Goal: Contribute content

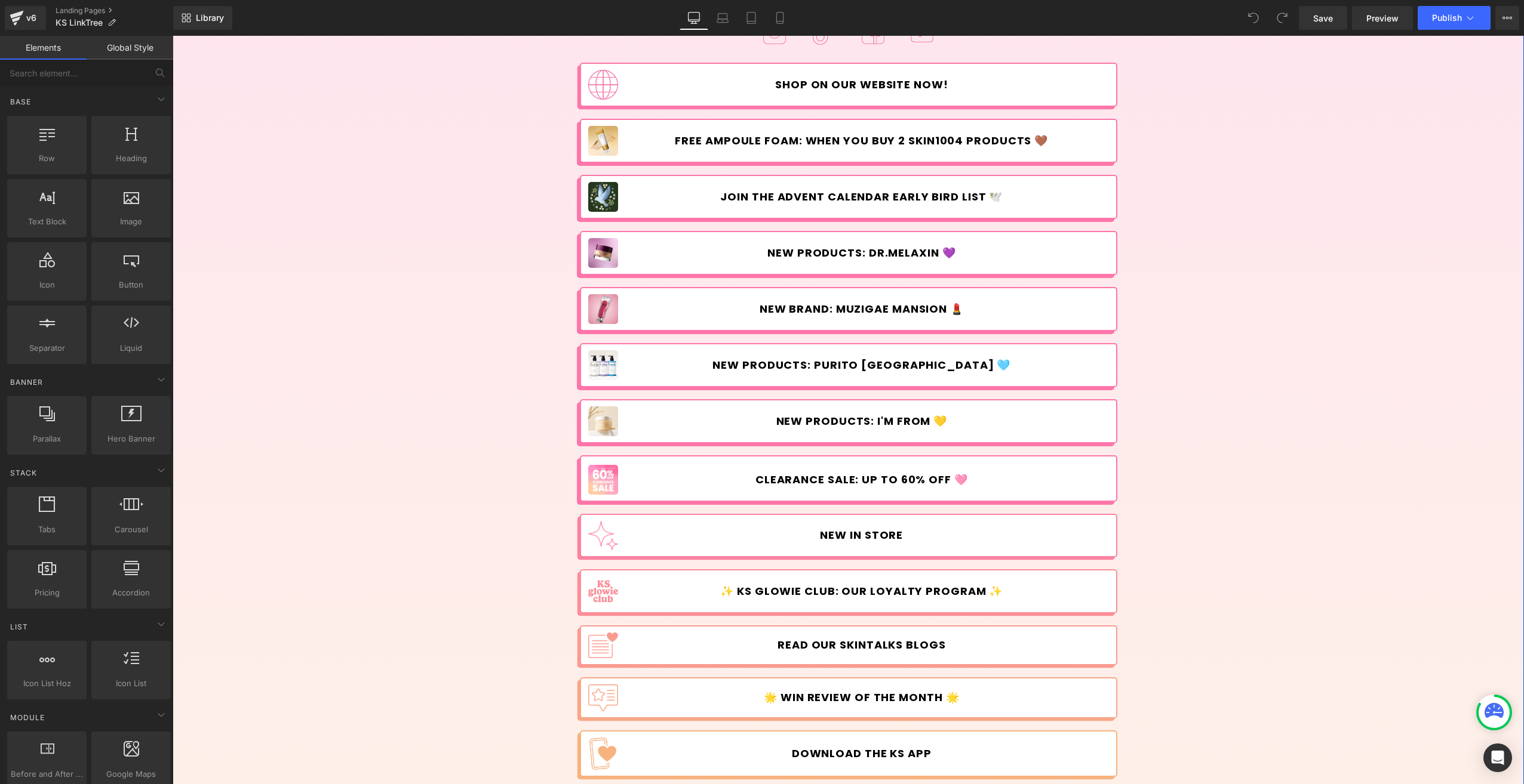
scroll to position [120, 0]
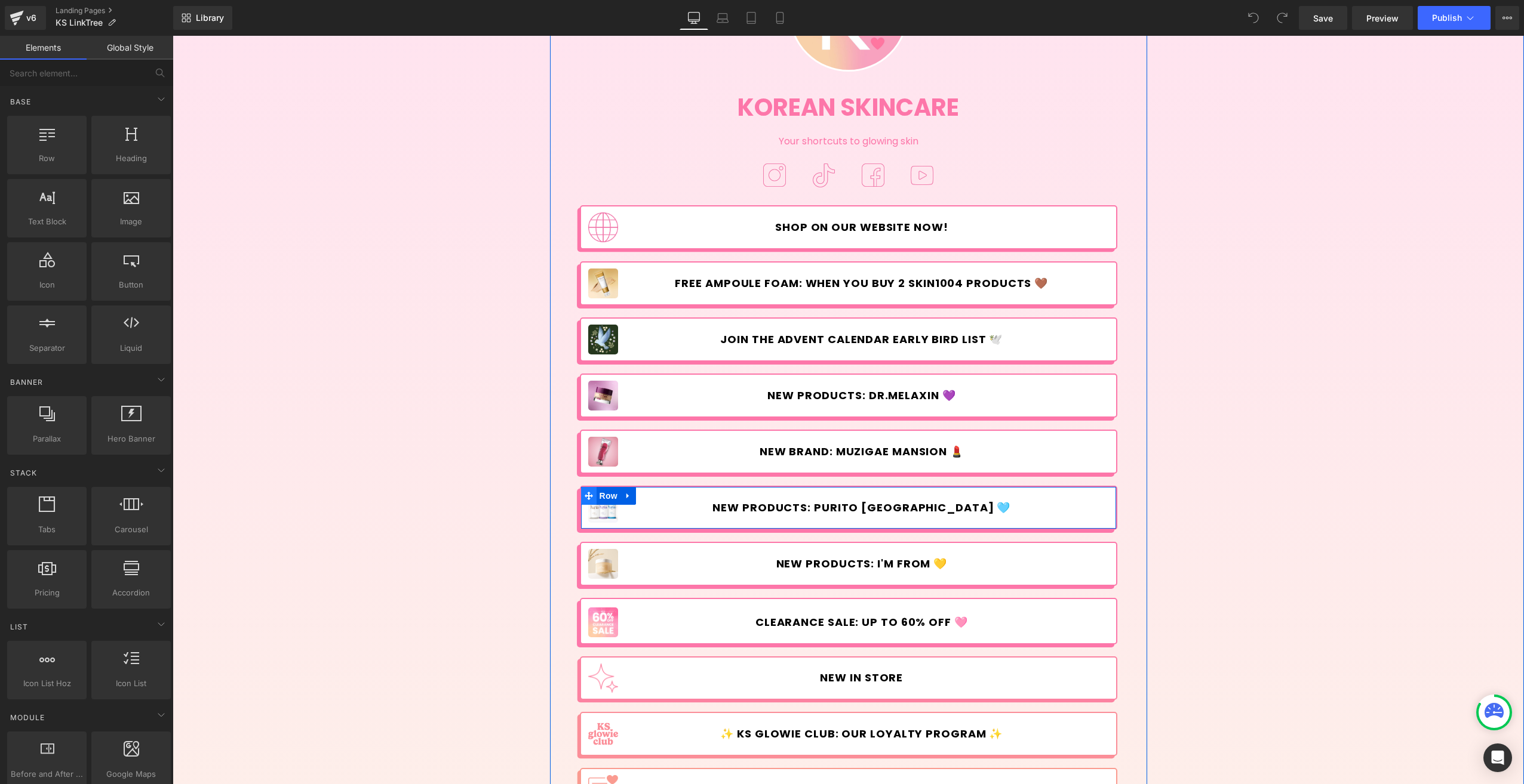
click at [585, 497] on icon at bounding box center [589, 496] width 9 height 9
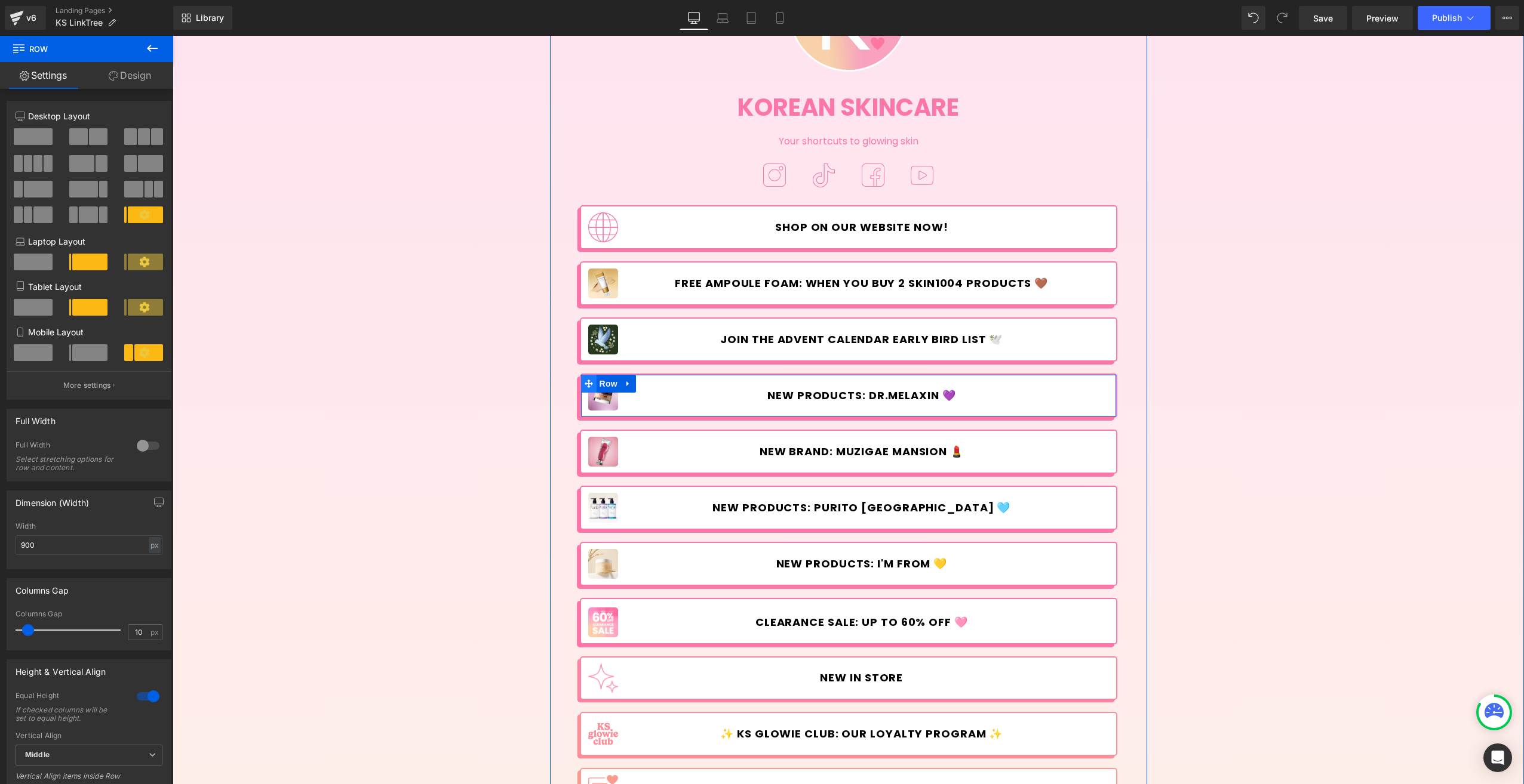
click at [585, 383] on icon at bounding box center [589, 383] width 9 height 9
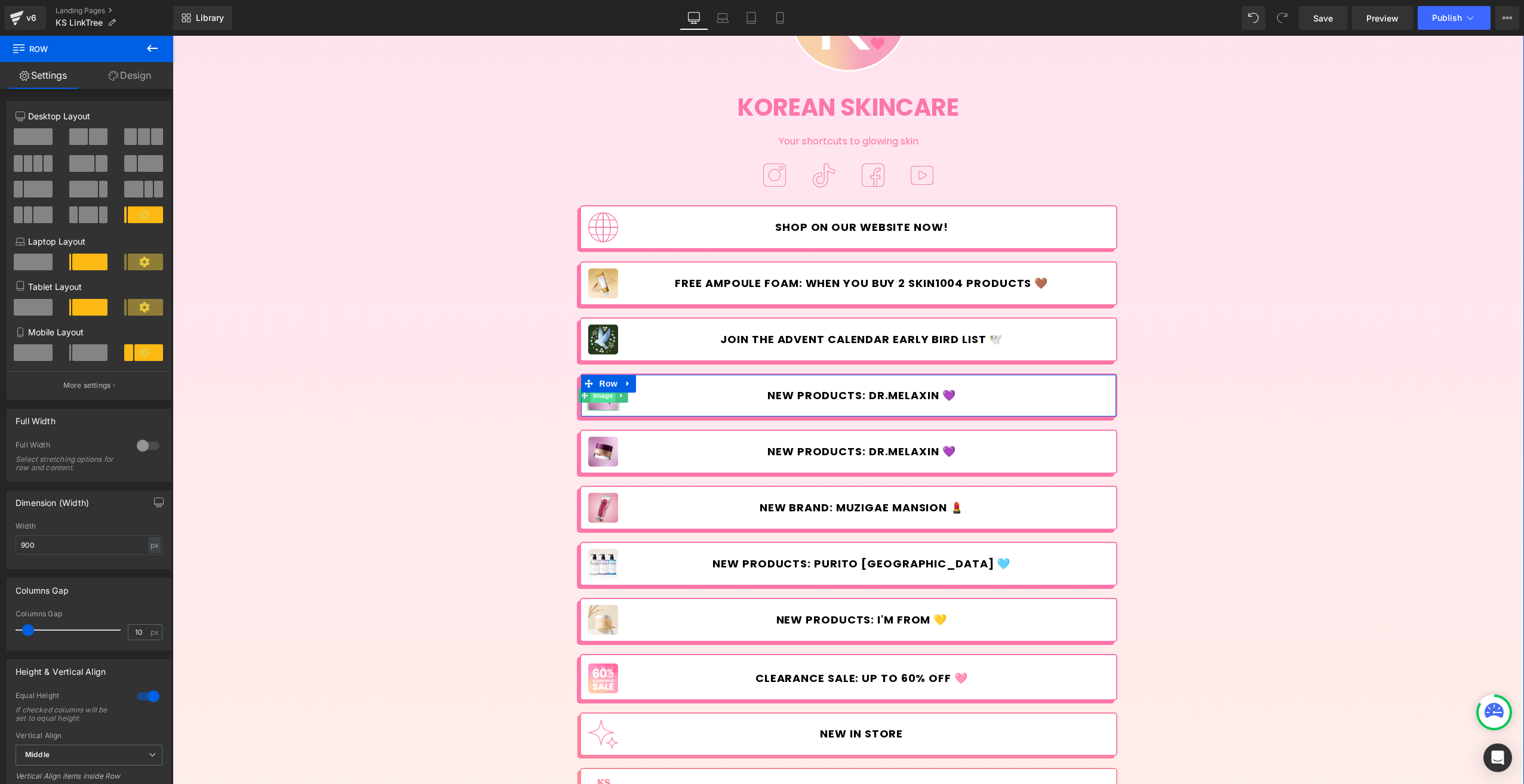
click at [595, 398] on span "Image" at bounding box center [603, 395] width 25 height 14
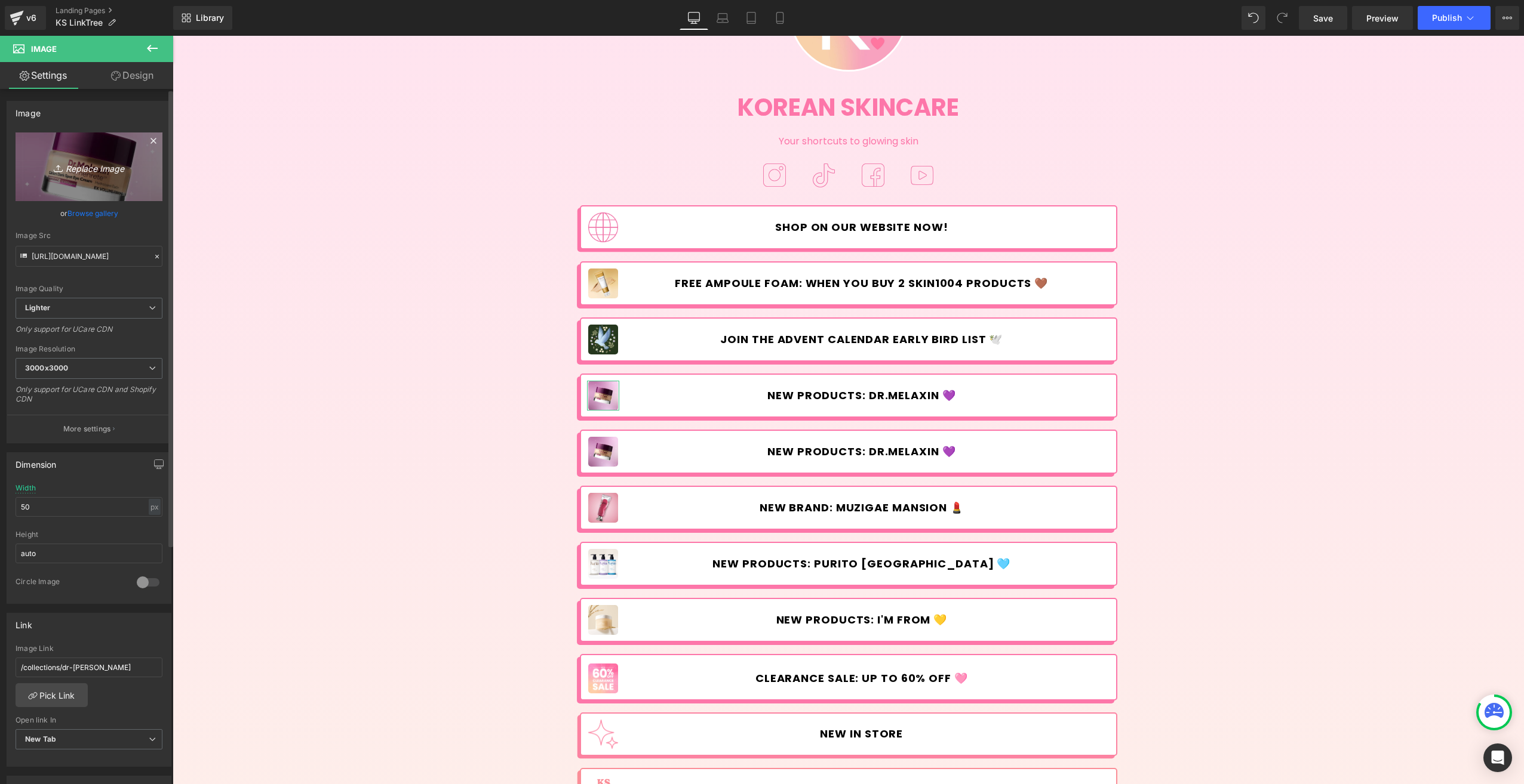
click at [88, 170] on icon "Replace Image" at bounding box center [89, 167] width 96 height 15
type input "C:\fakepath\Arencia_Rice-Mochi-Cleansers_Linktree.jpg"
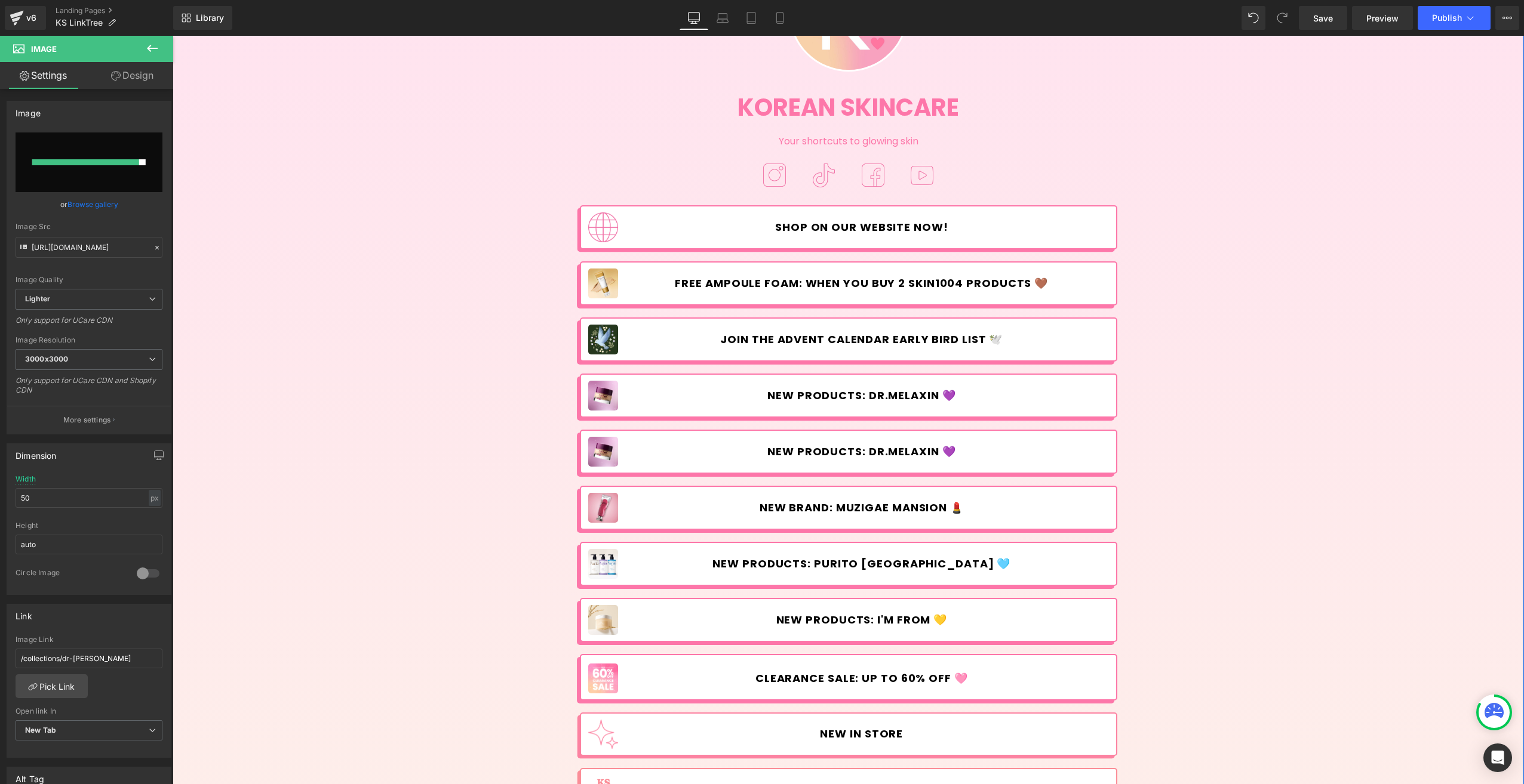
type input "[URL][DOMAIN_NAME]"
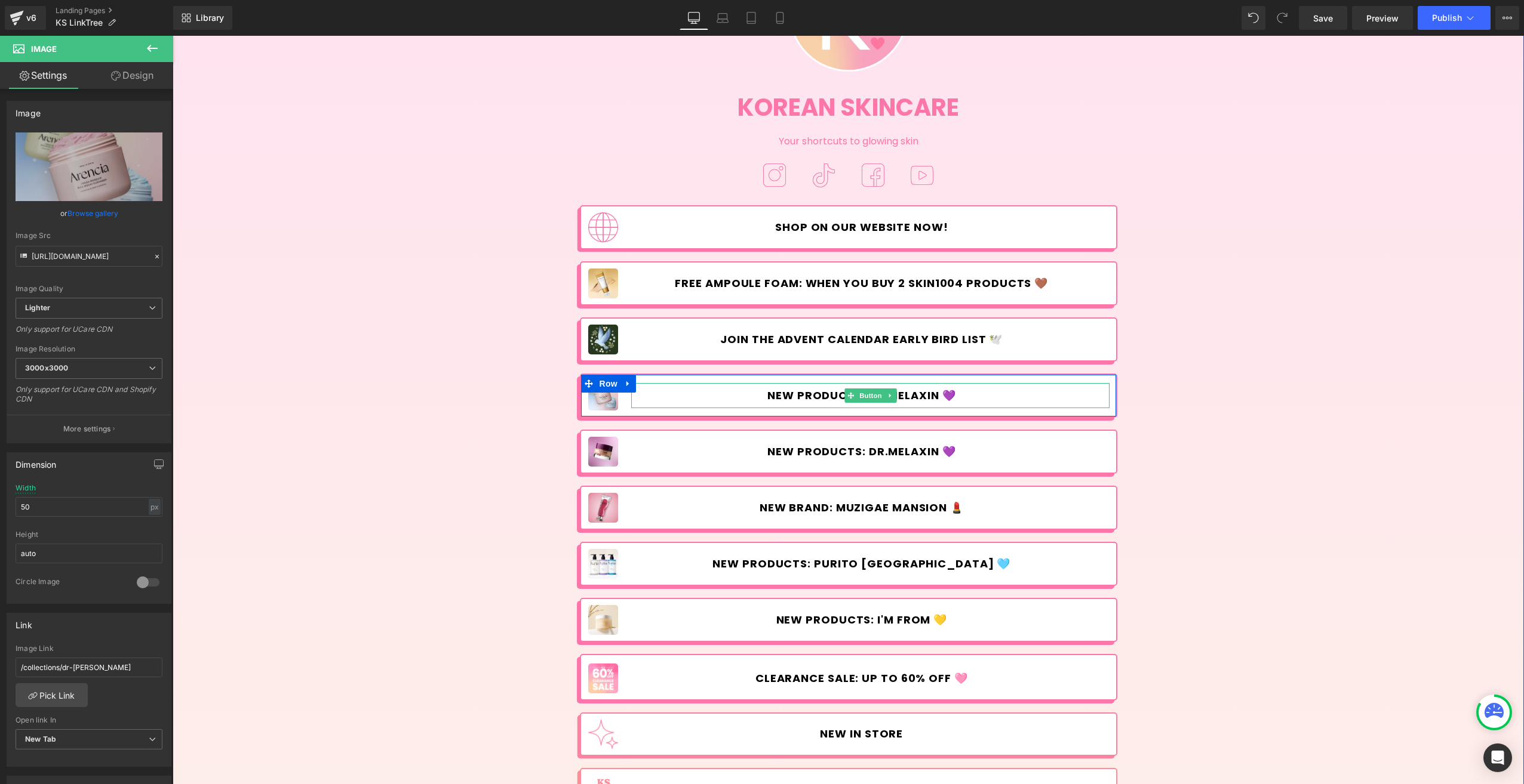
click at [794, 395] on span "New products: Dr.Melaxin 💜" at bounding box center [861, 396] width 188 height 13
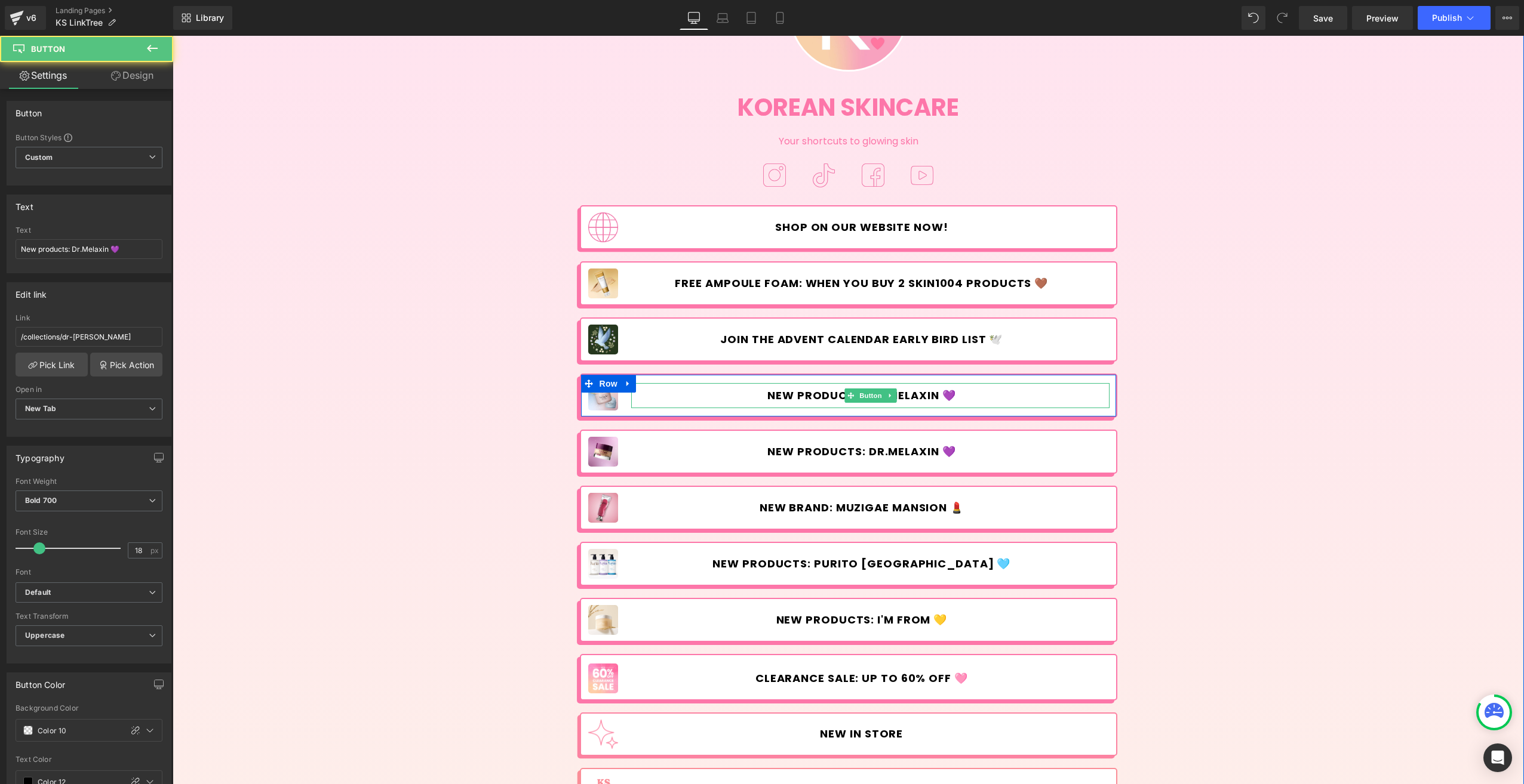
click at [785, 394] on span "New products: Dr.Melaxin 💜" at bounding box center [861, 396] width 188 height 13
click at [867, 392] on span "Button" at bounding box center [870, 395] width 27 height 14
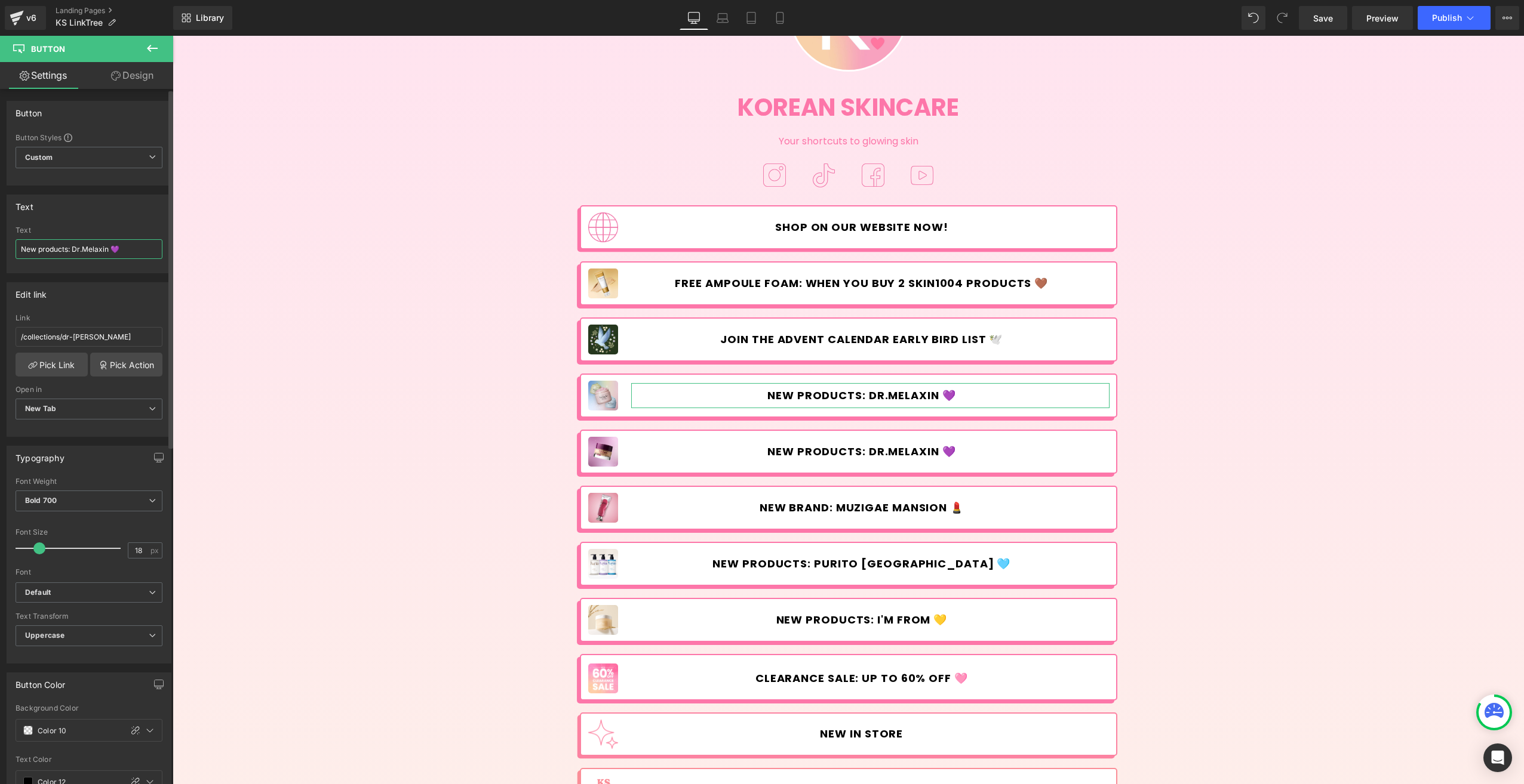
drag, startPoint x: 65, startPoint y: 248, endPoint x: 39, endPoint y: 251, distance: 26.2
click at [39, 251] on input "New products: Dr.Melaxin 💜" at bounding box center [88, 249] width 147 height 20
drag, startPoint x: 62, startPoint y: 248, endPoint x: 98, endPoint y: 249, distance: 36.0
click at [98, 249] on input "New brand: Dr.Melaxin 💜" at bounding box center [88, 249] width 147 height 20
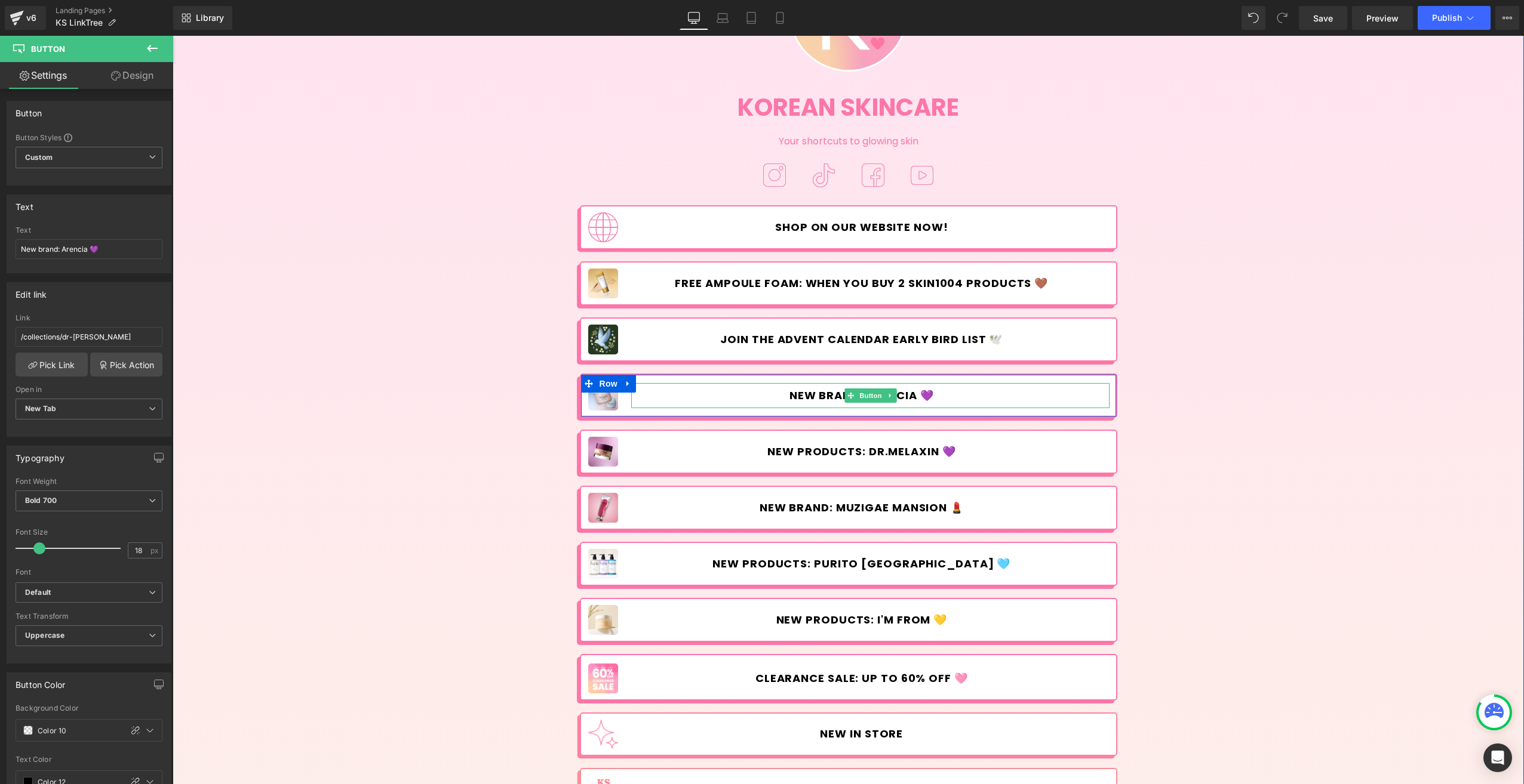
click at [923, 395] on span "New brand: Arencia 💜" at bounding box center [861, 396] width 145 height 13
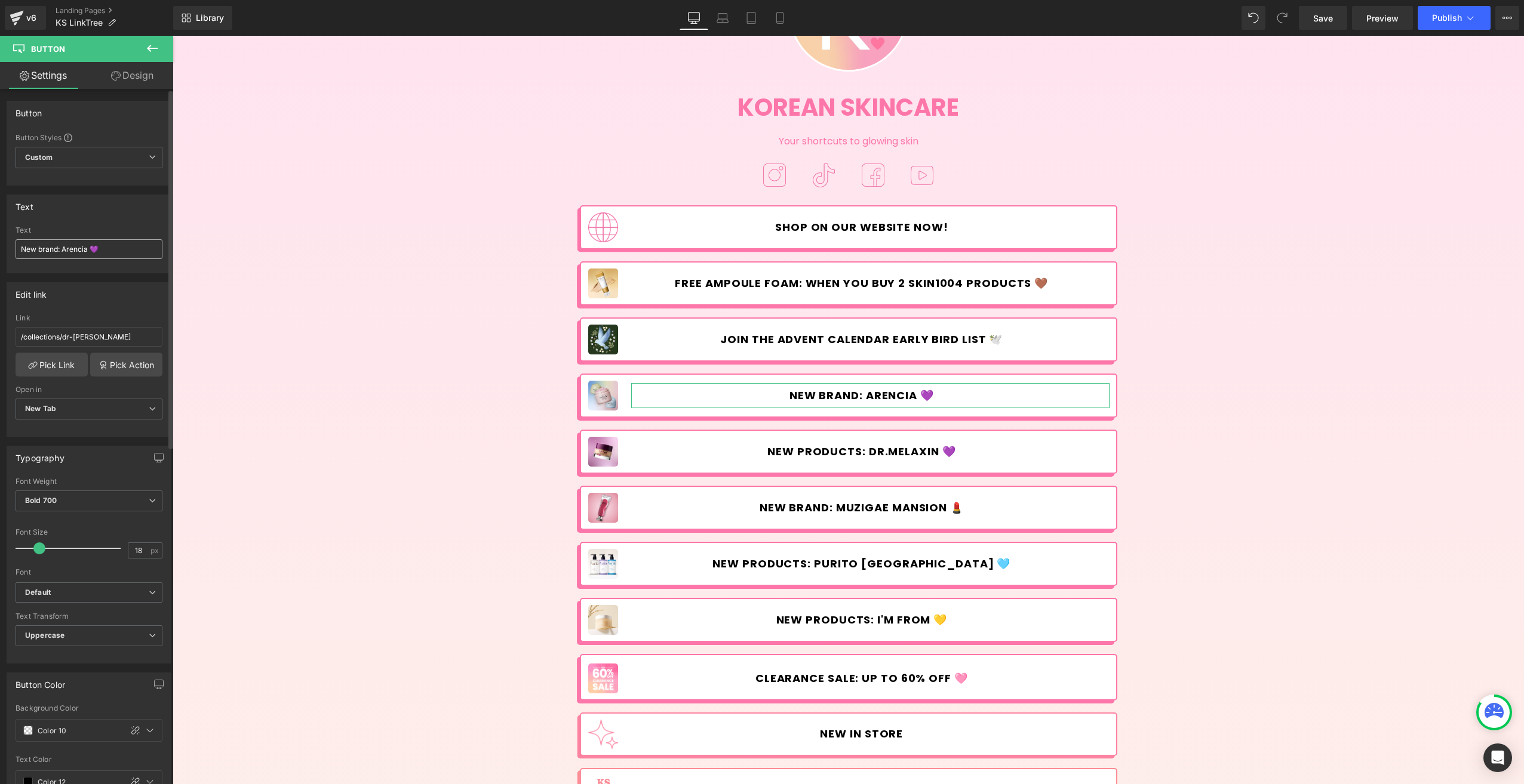
drag, startPoint x: 103, startPoint y: 252, endPoint x: 94, endPoint y: 248, distance: 9.8
click at [94, 248] on input "New brand: Arencia 💜" at bounding box center [88, 249] width 147 height 20
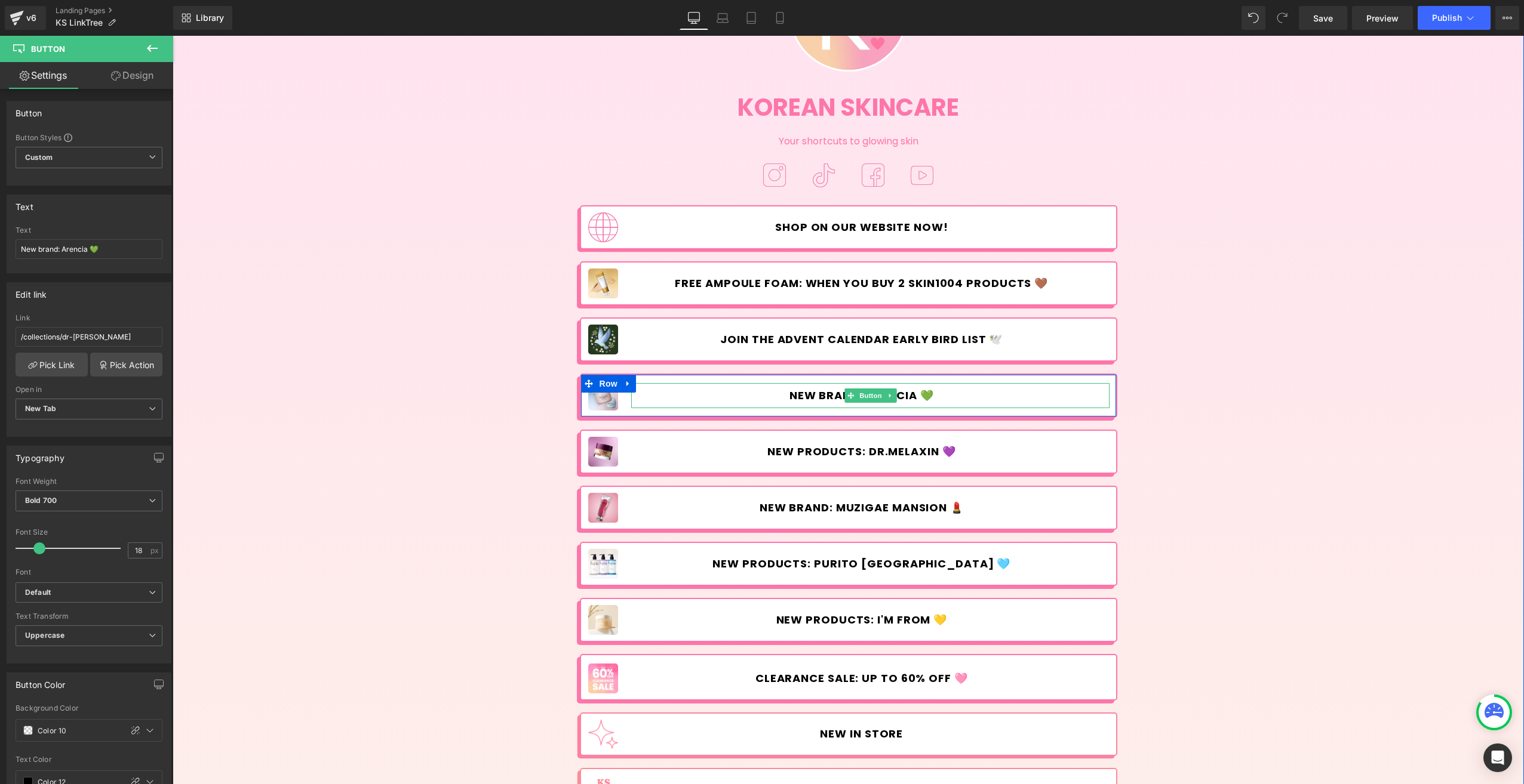
click at [923, 392] on span "New brand: Arencia 💚" at bounding box center [861, 396] width 145 height 13
drag, startPoint x: 857, startPoint y: 392, endPoint x: 706, endPoint y: 358, distance: 154.8
click at [857, 392] on span "Button" at bounding box center [870, 395] width 27 height 14
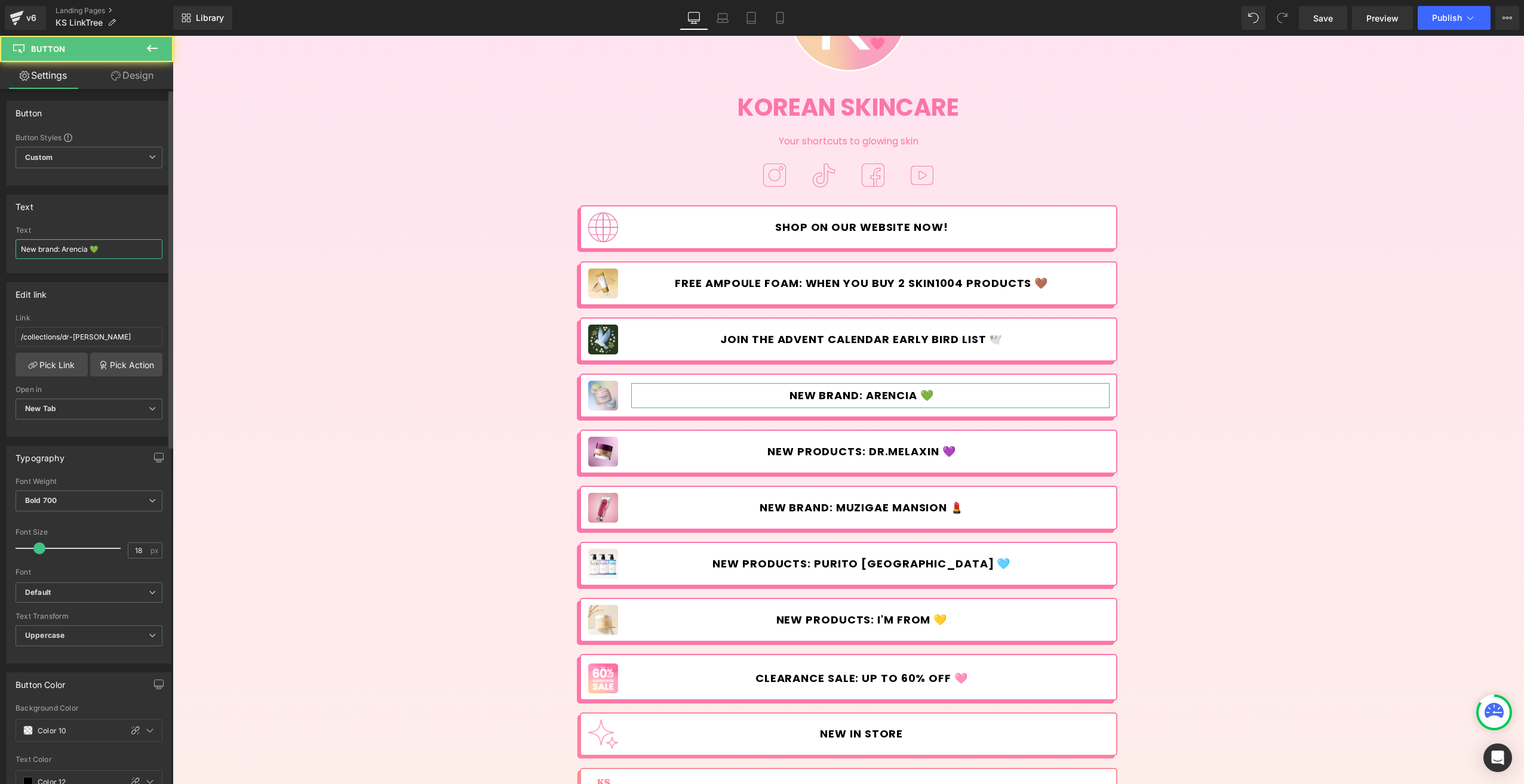
click at [122, 249] on input "New brand: Arencia 💚" at bounding box center [88, 249] width 147 height 20
drag, startPoint x: 146, startPoint y: 246, endPoint x: 109, endPoint y: 249, distance: 37.1
click at [109, 249] on input "New brand: Arencia 💚🫧𓇼𓏲*ੈ✩‧₊˚🎐" at bounding box center [88, 249] width 147 height 20
click at [97, 250] on input "New brand: Arencia 💚🫧" at bounding box center [88, 249] width 147 height 20
type input "New brand: Arencia 🫧"
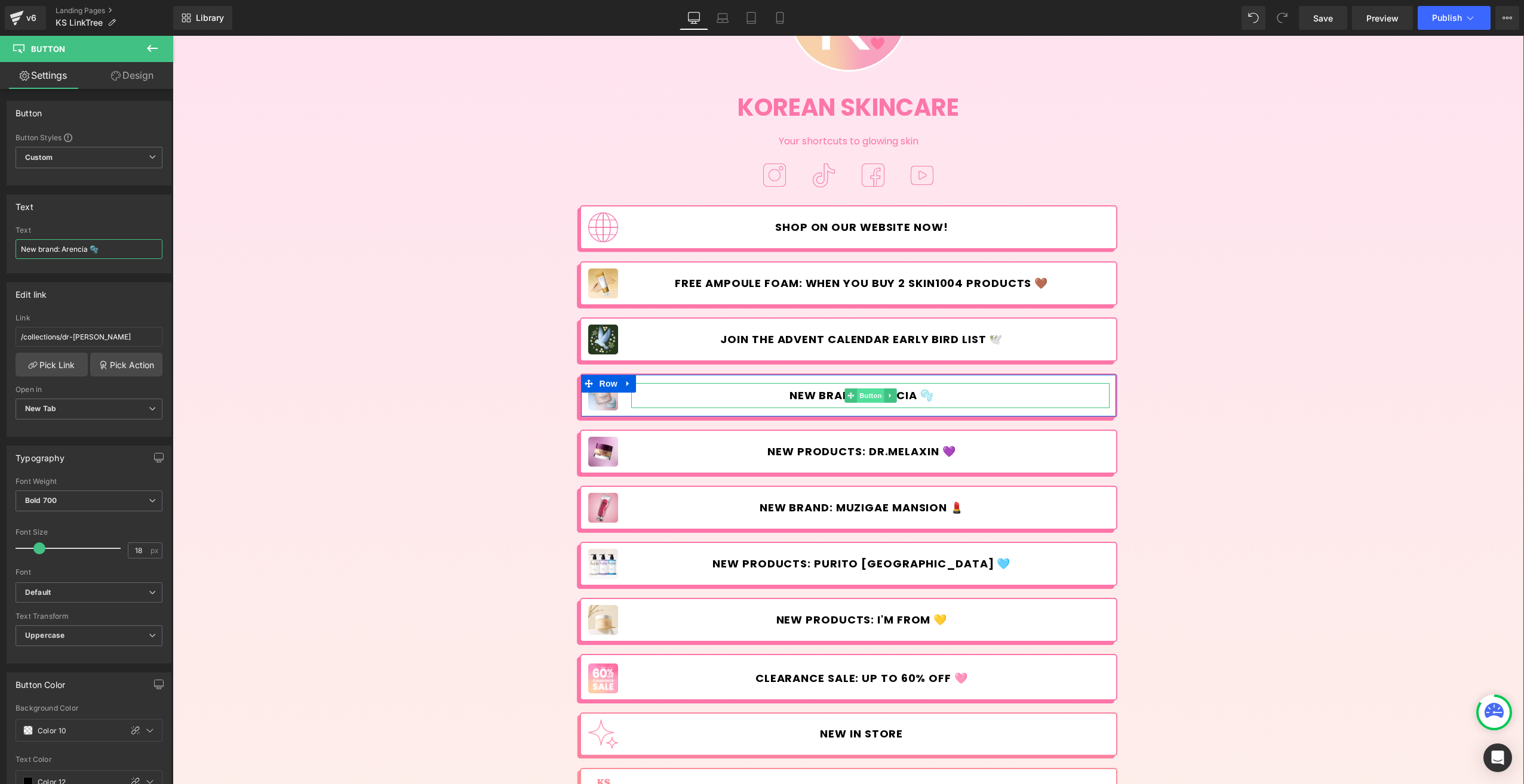
click at [861, 394] on span "Button" at bounding box center [870, 395] width 27 height 14
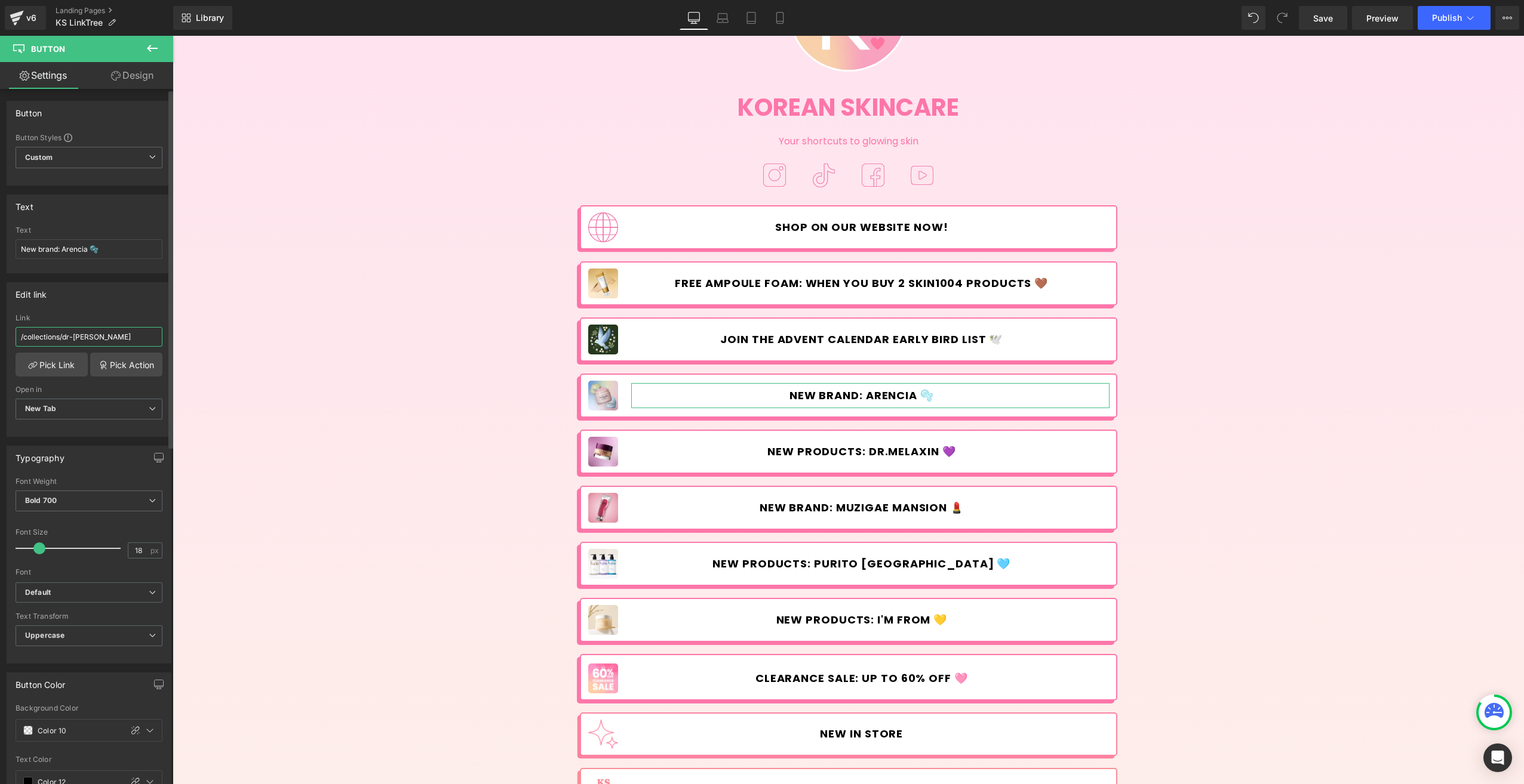
drag, startPoint x: 85, startPoint y: 337, endPoint x: 128, endPoint y: 337, distance: 43.0
click at [85, 337] on input "/collections/dr-[PERSON_NAME]" at bounding box center [88, 337] width 147 height 20
drag, startPoint x: 124, startPoint y: 334, endPoint x: 64, endPoint y: 334, distance: 60.0
click at [64, 334] on input "/collections/dr-[PERSON_NAME]" at bounding box center [88, 337] width 147 height 20
type input "/collections/arencia"
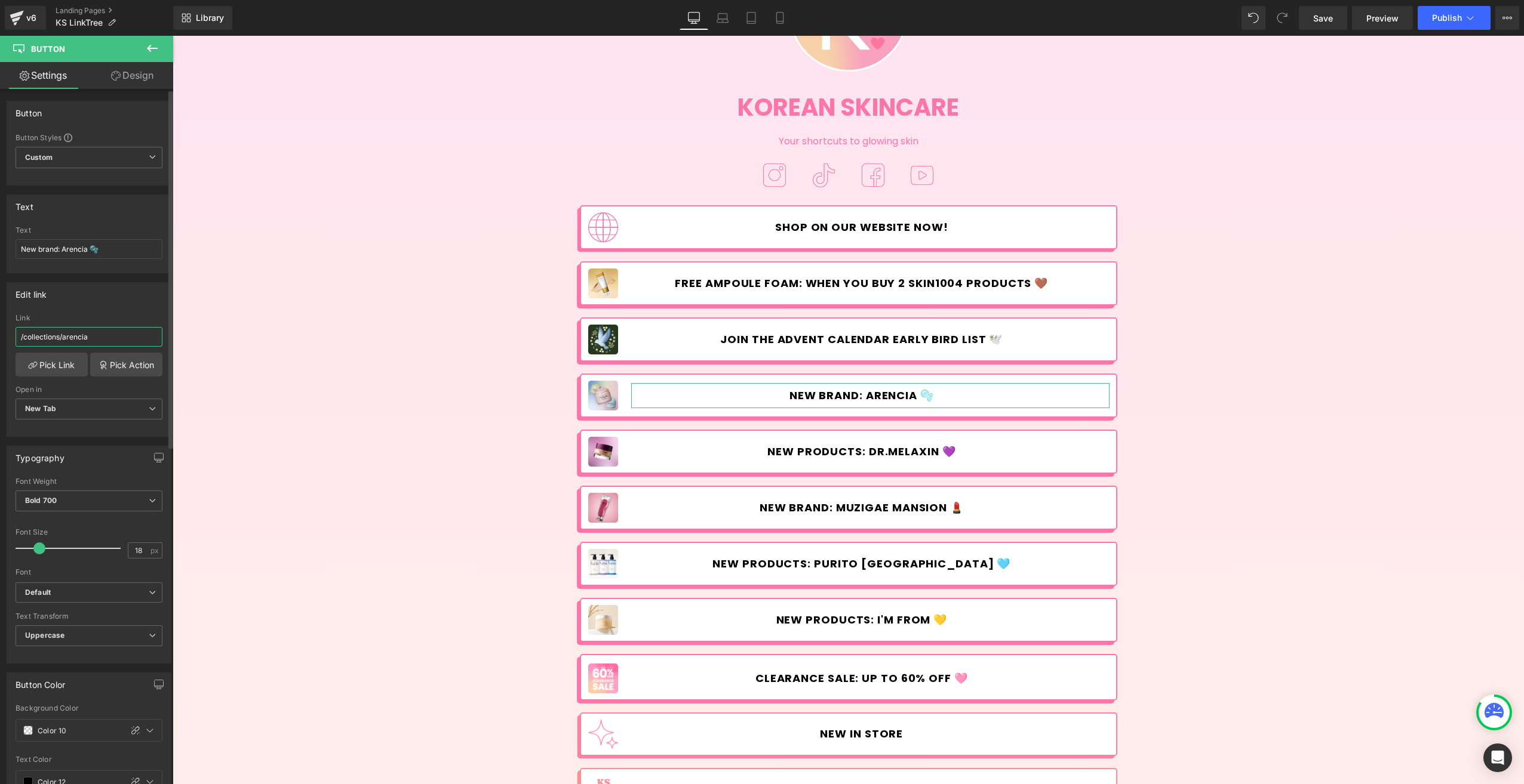
drag, startPoint x: 82, startPoint y: 334, endPoint x: 24, endPoint y: 333, distance: 58.0
click at [24, 333] on input "/collections/arencia" at bounding box center [88, 337] width 147 height 20
click at [593, 398] on span "Image" at bounding box center [603, 396] width 25 height 14
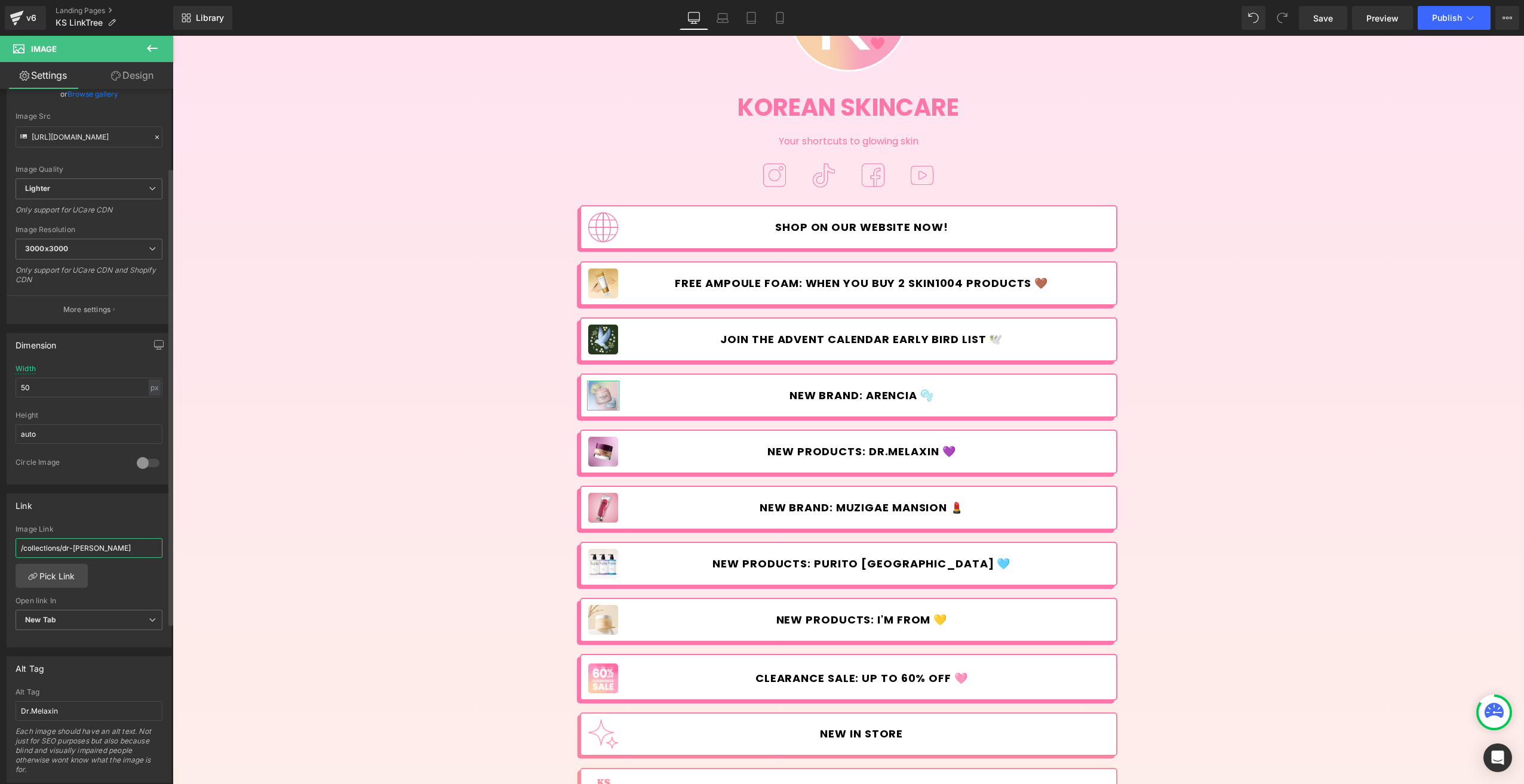
drag, startPoint x: 104, startPoint y: 550, endPoint x: 39, endPoint y: 547, distance: 65.1
click at [24, 545] on input "/collections/dr-[PERSON_NAME]" at bounding box center [88, 548] width 147 height 20
paste input "arencia"
type input "/collections/arencia"
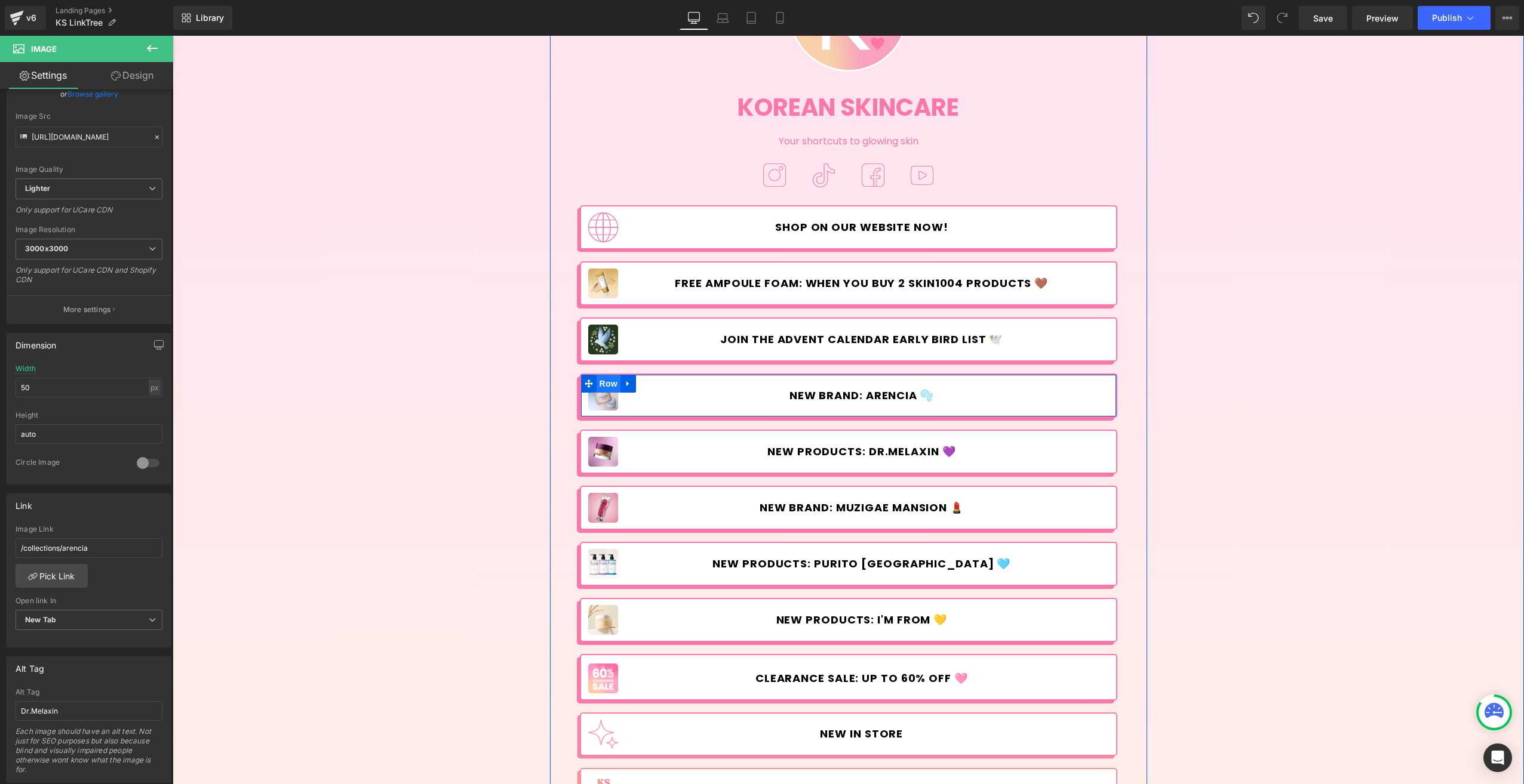
click at [596, 385] on span "Row" at bounding box center [608, 383] width 24 height 18
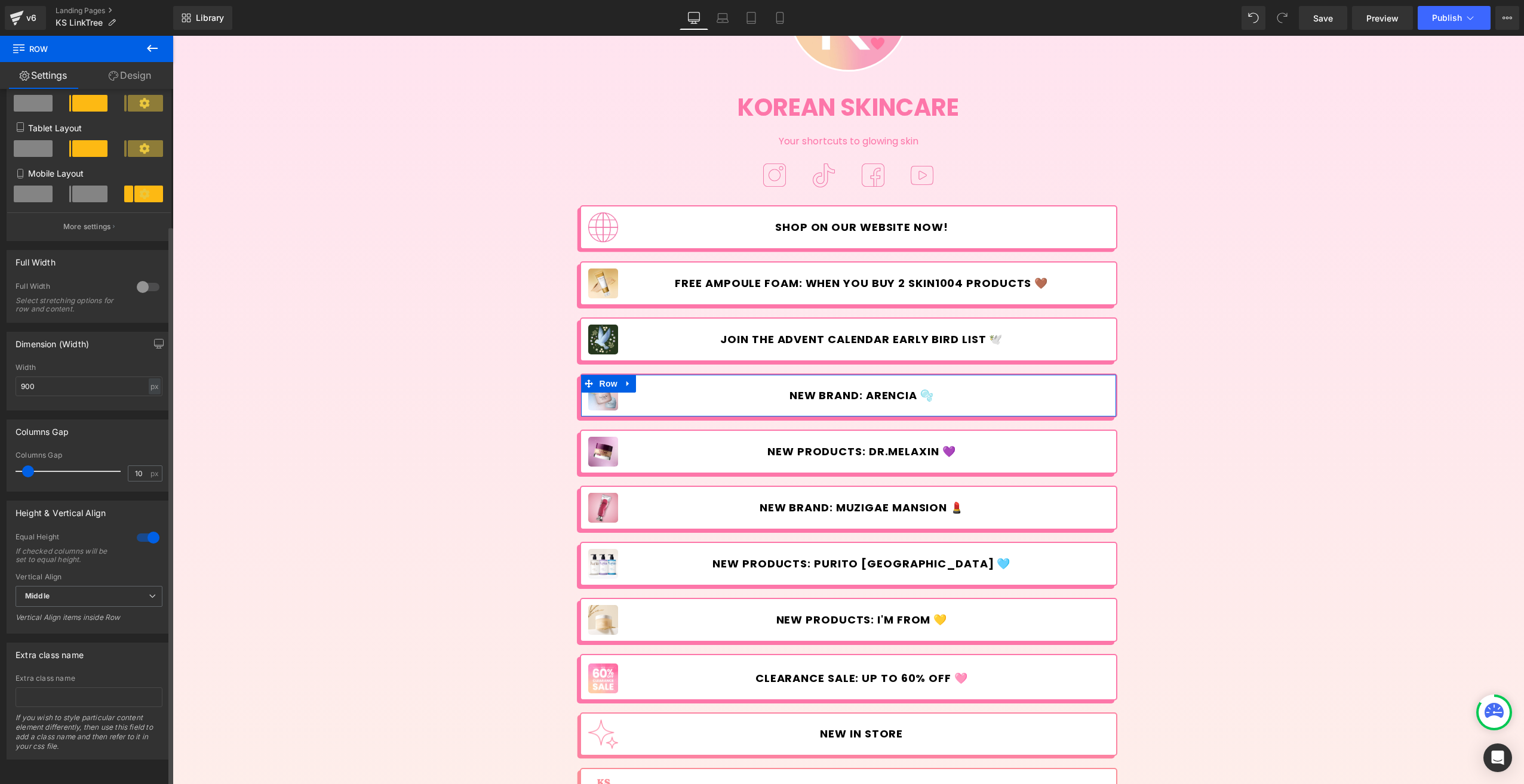
scroll to position [0, 0]
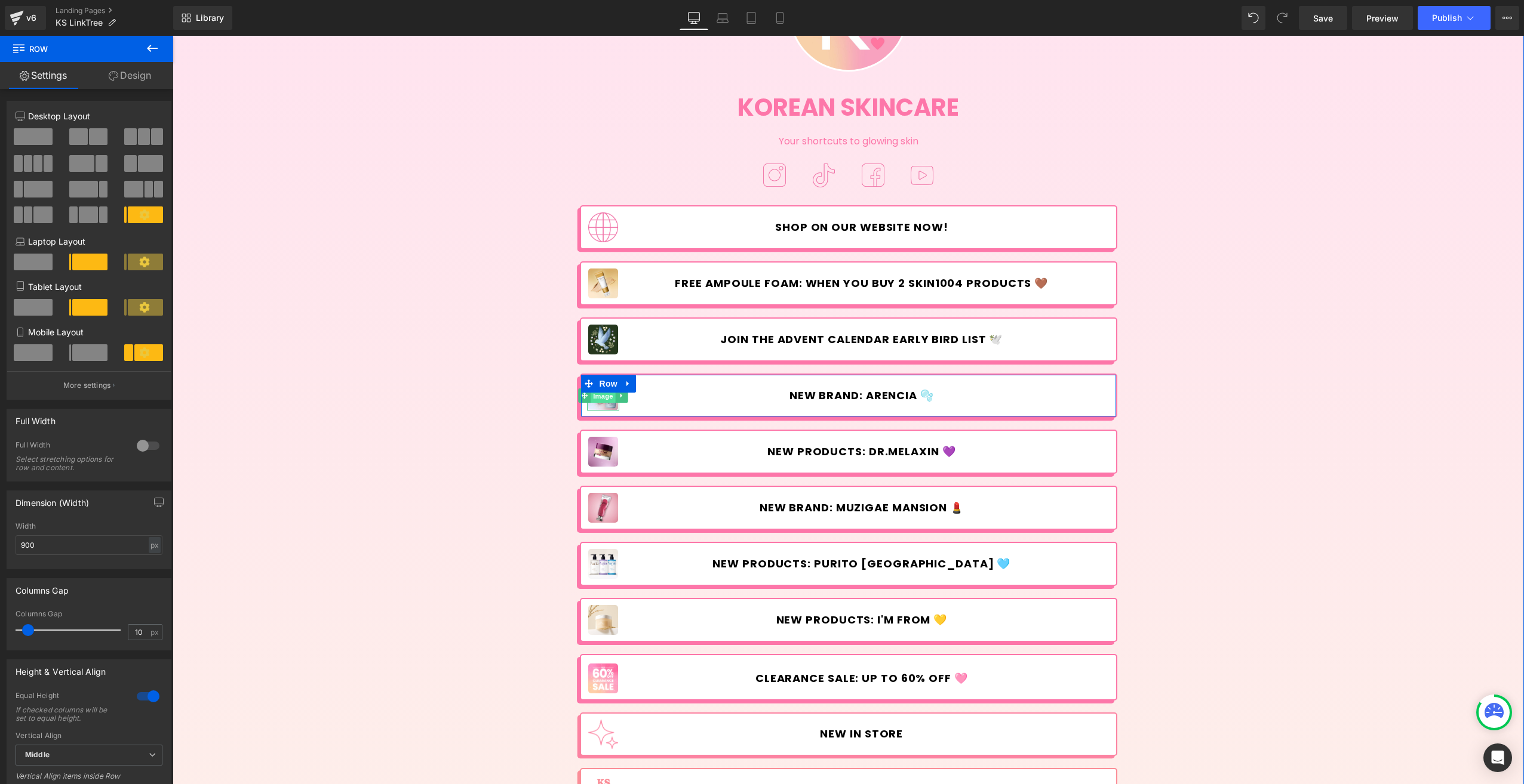
click at [599, 398] on span "Image" at bounding box center [603, 396] width 25 height 14
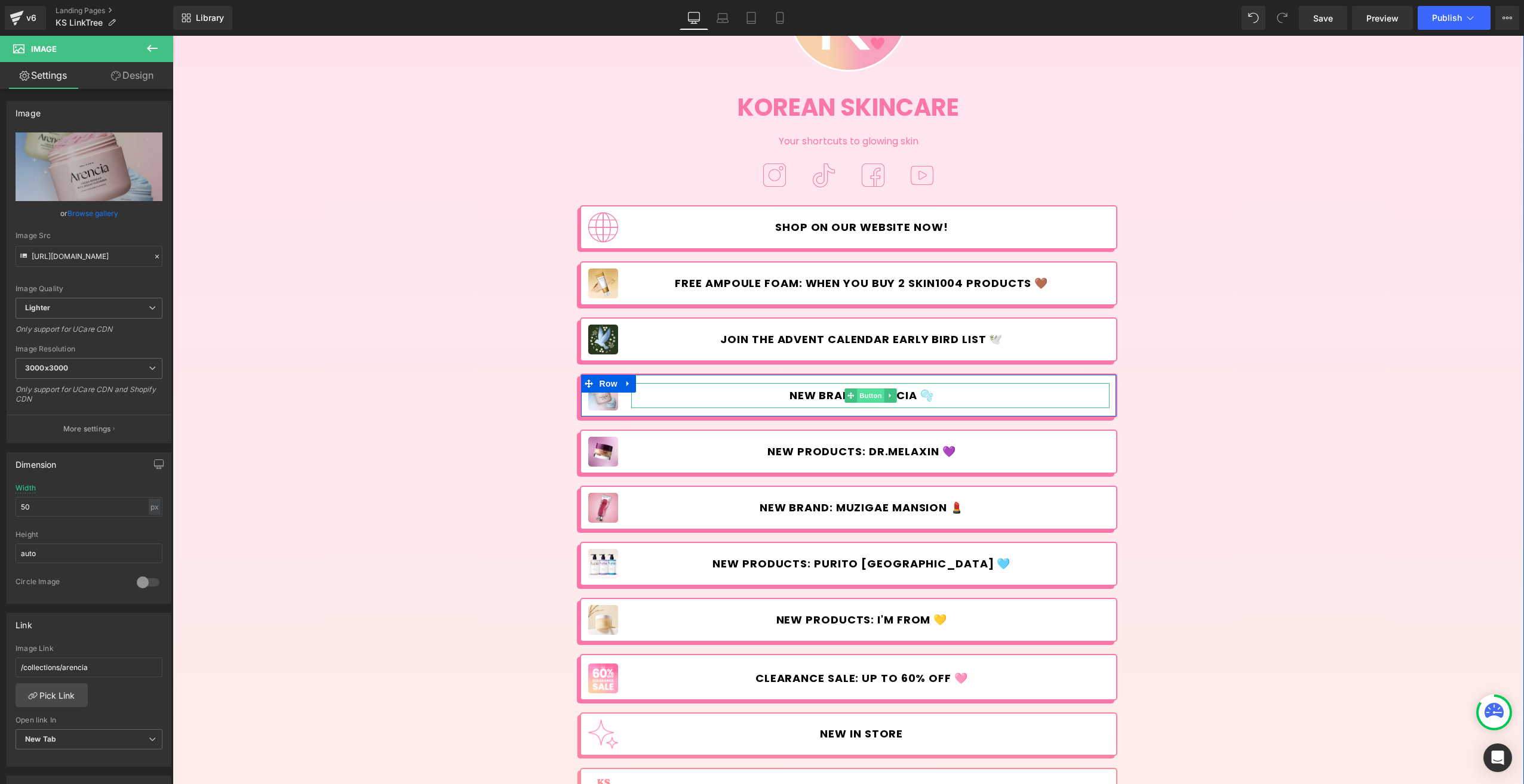
click at [866, 398] on span "Button" at bounding box center [870, 395] width 27 height 14
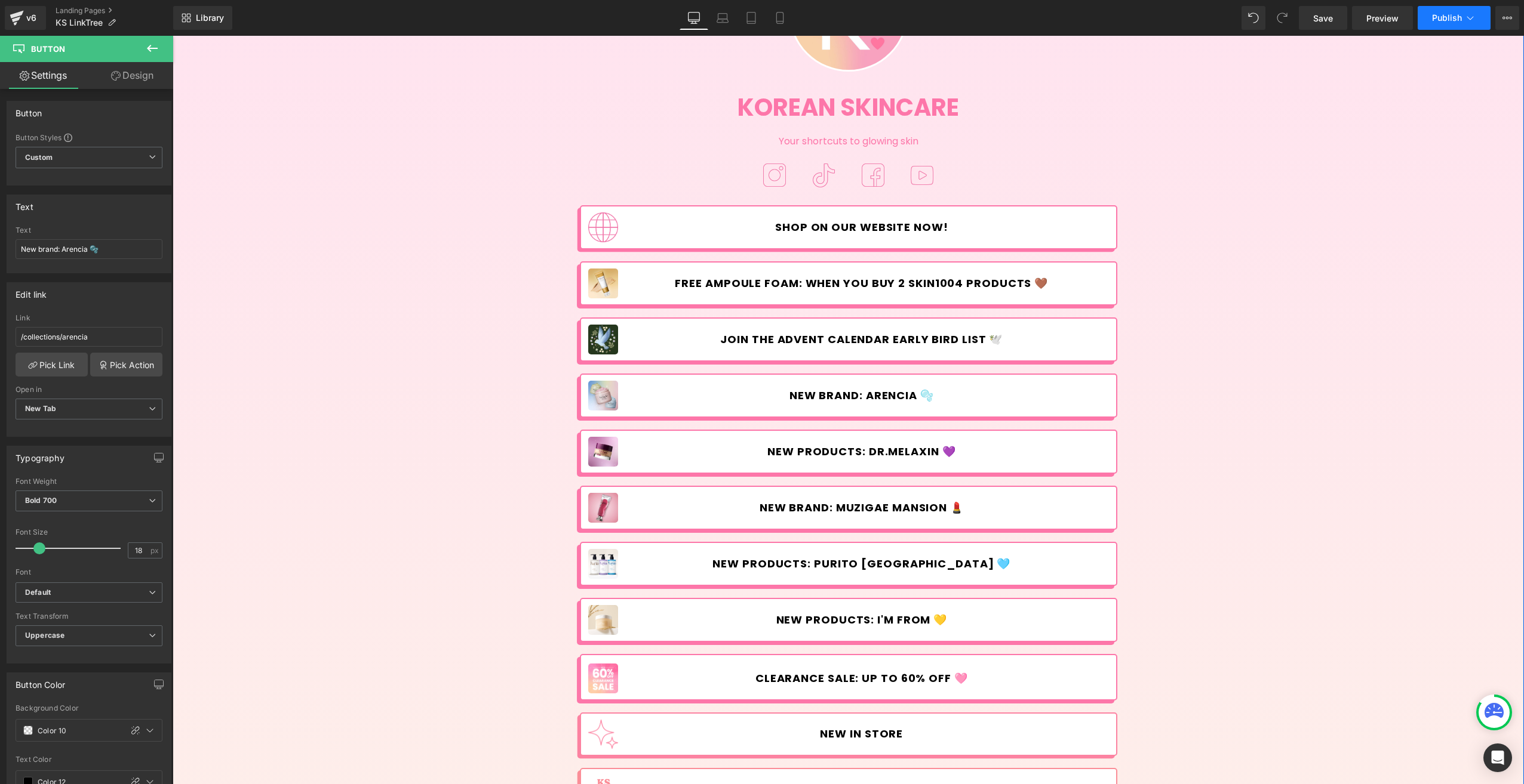
click at [1442, 9] on button "Publish" at bounding box center [1453, 18] width 73 height 24
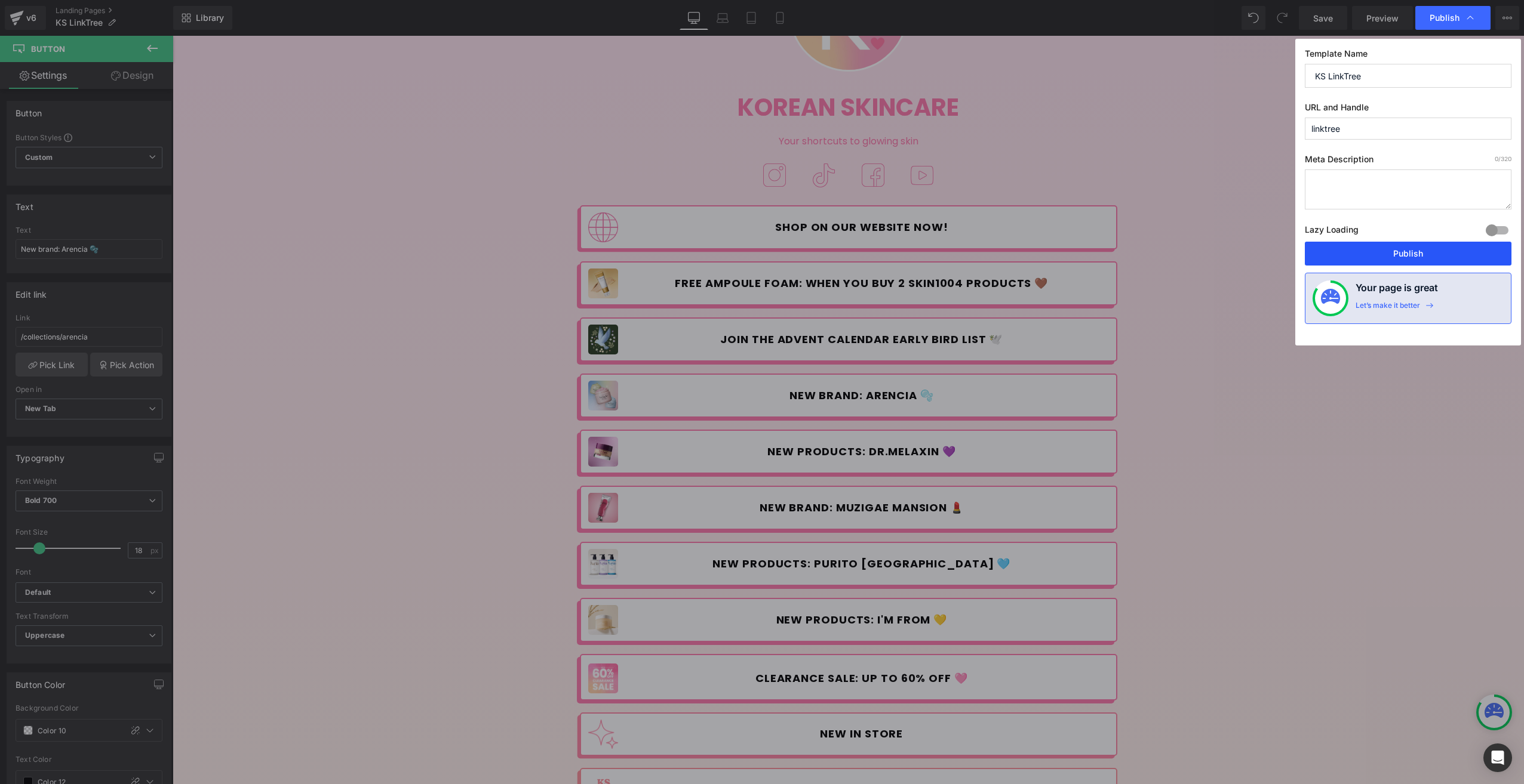
click at [1398, 253] on button "Publish" at bounding box center [1408, 253] width 206 height 24
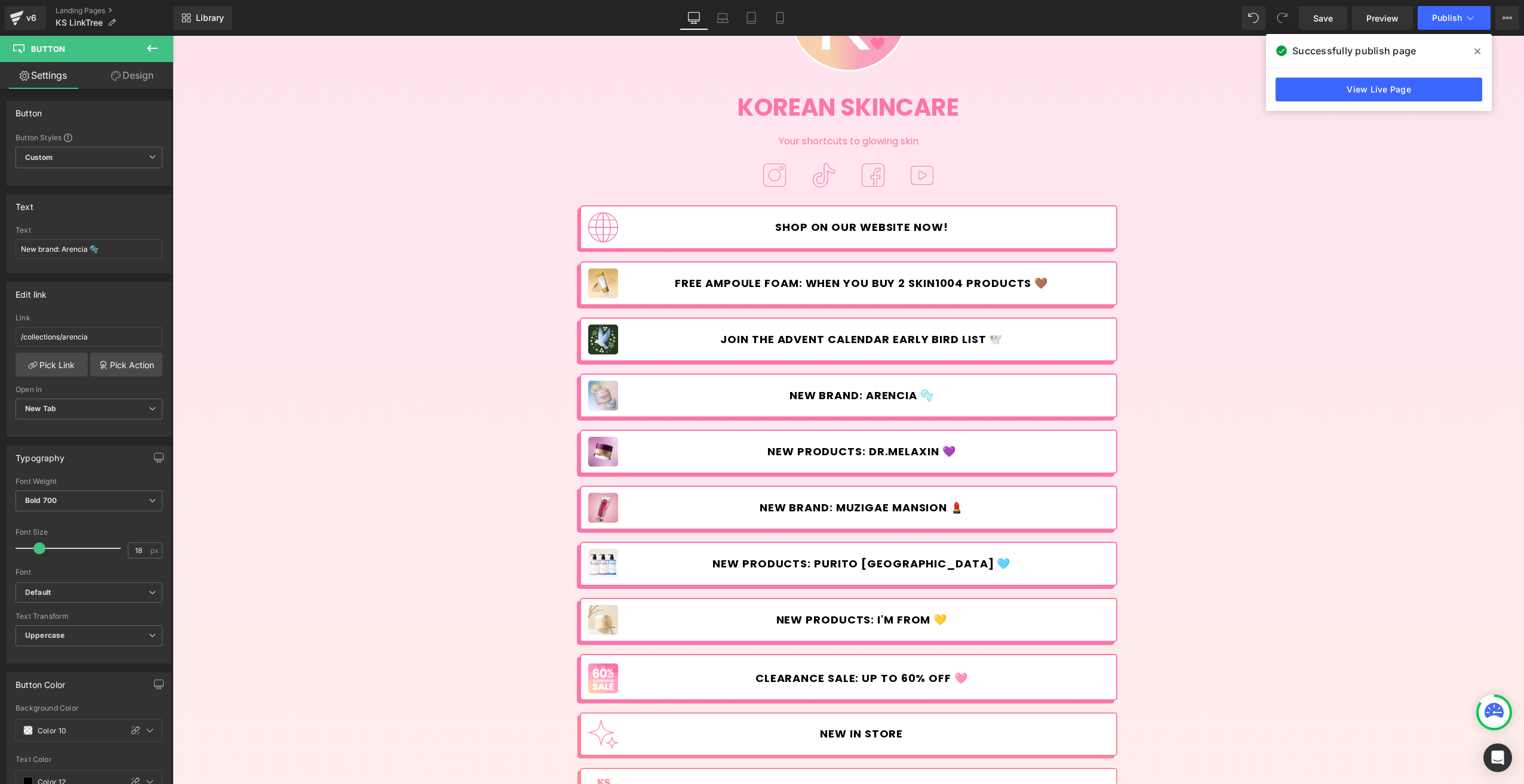
click at [4, 18] on div "v6 Landing Pages KS LinkTree" at bounding box center [87, 18] width 173 height 36
click at [20, 15] on icon at bounding box center [16, 18] width 14 height 30
